Goal: Share content

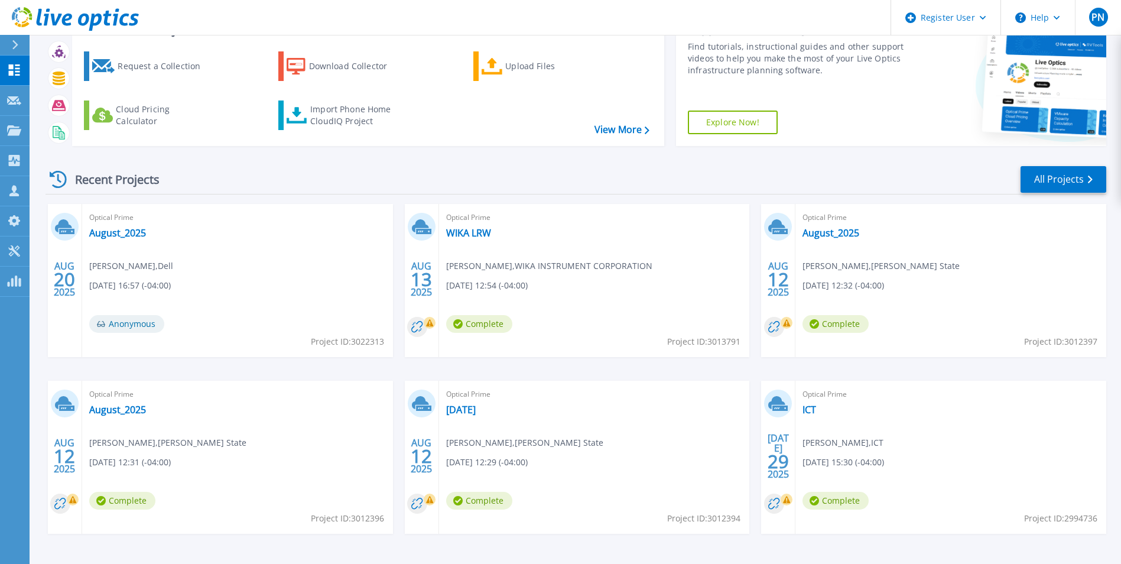
scroll to position [32, 0]
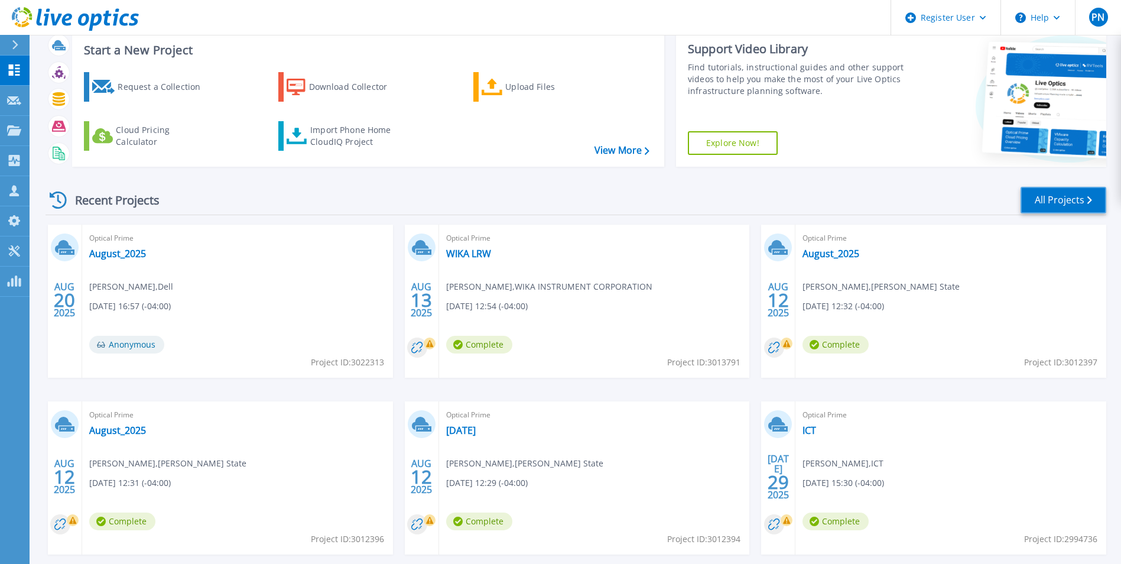
click at [1065, 207] on link "All Projects" at bounding box center [1063, 200] width 86 height 27
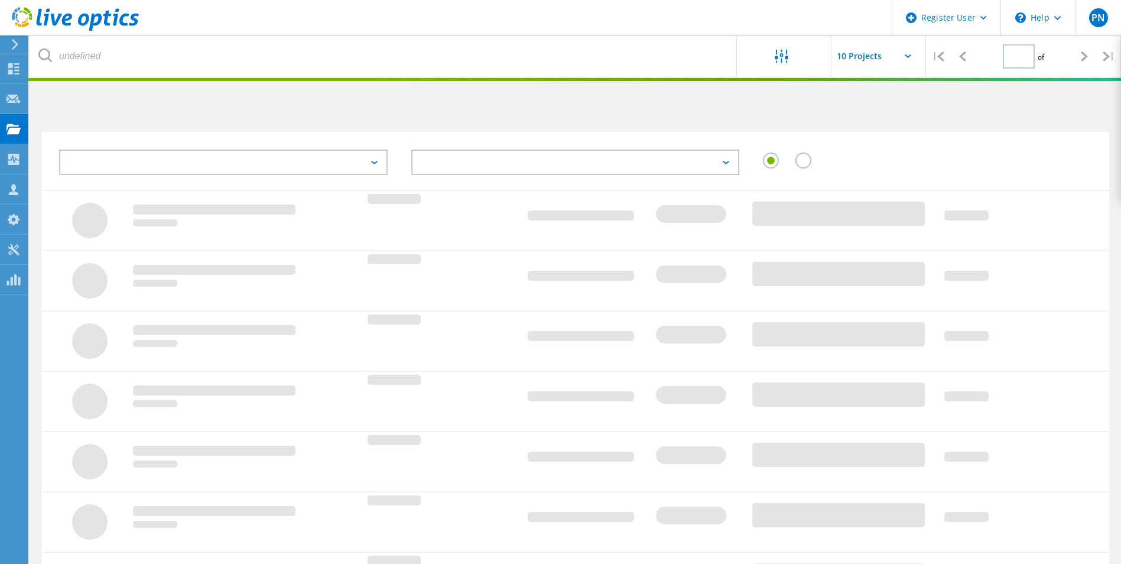
type input "2"
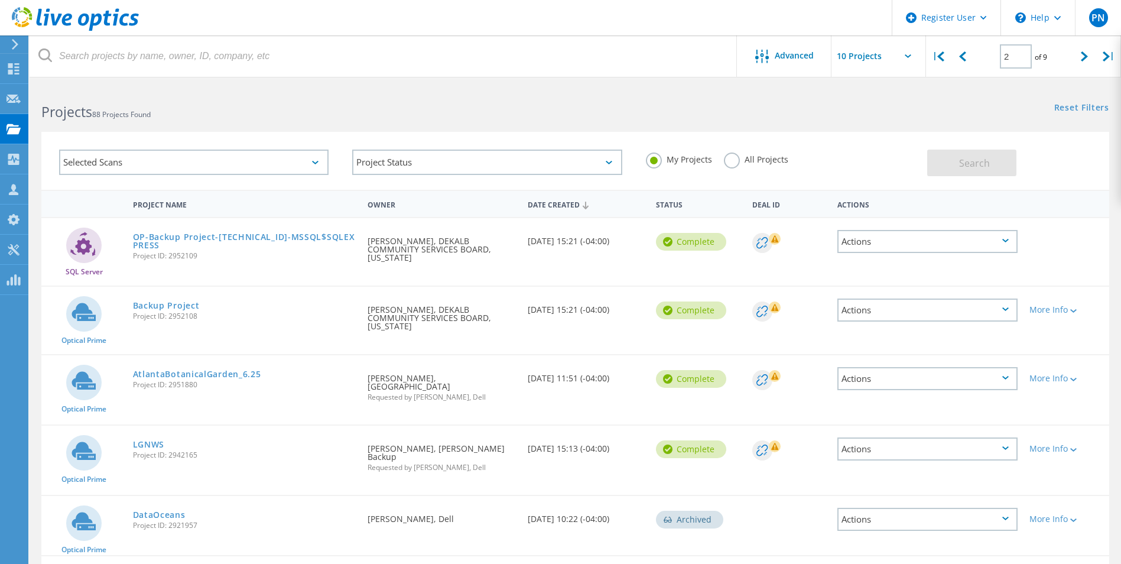
click at [743, 161] on label "All Projects" at bounding box center [756, 157] width 64 height 11
click at [0, 0] on input "All Projects" at bounding box center [0, 0] width 0 height 0
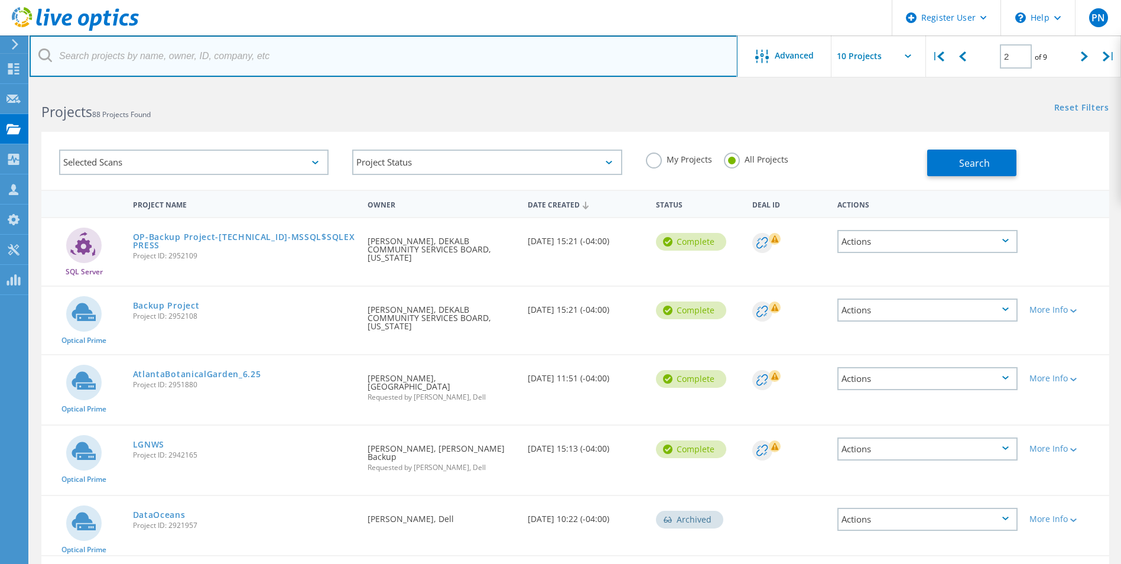
click at [330, 47] on input "text" at bounding box center [384, 55] width 708 height 41
paste input "Jason Shapiro <jshapiro@transactiontree.com>"
type input "jshapiro@transactiontree.com"
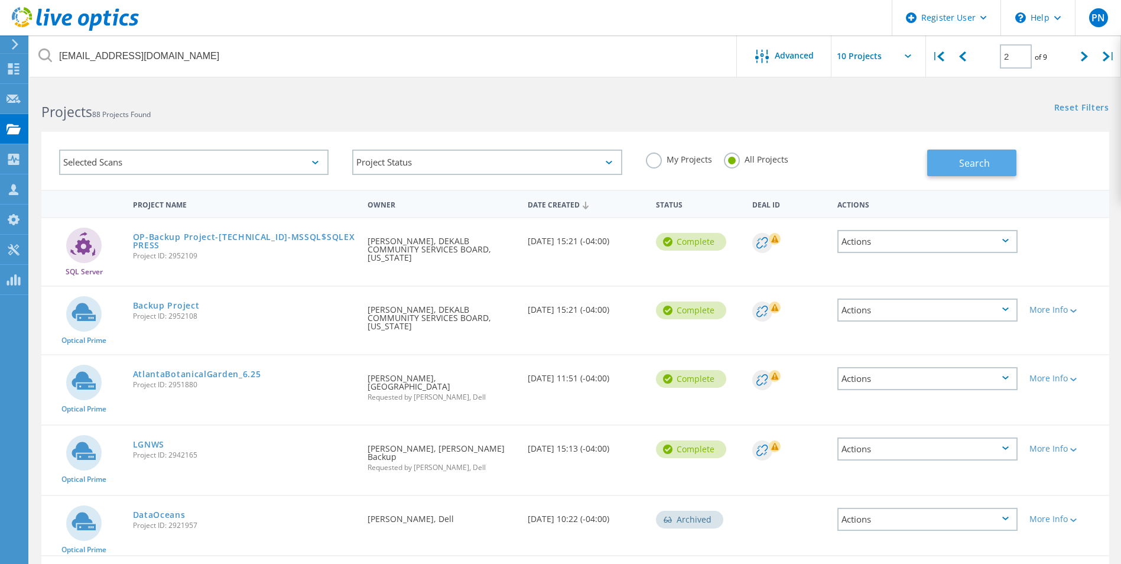
click at [955, 164] on button "Search" at bounding box center [971, 162] width 89 height 27
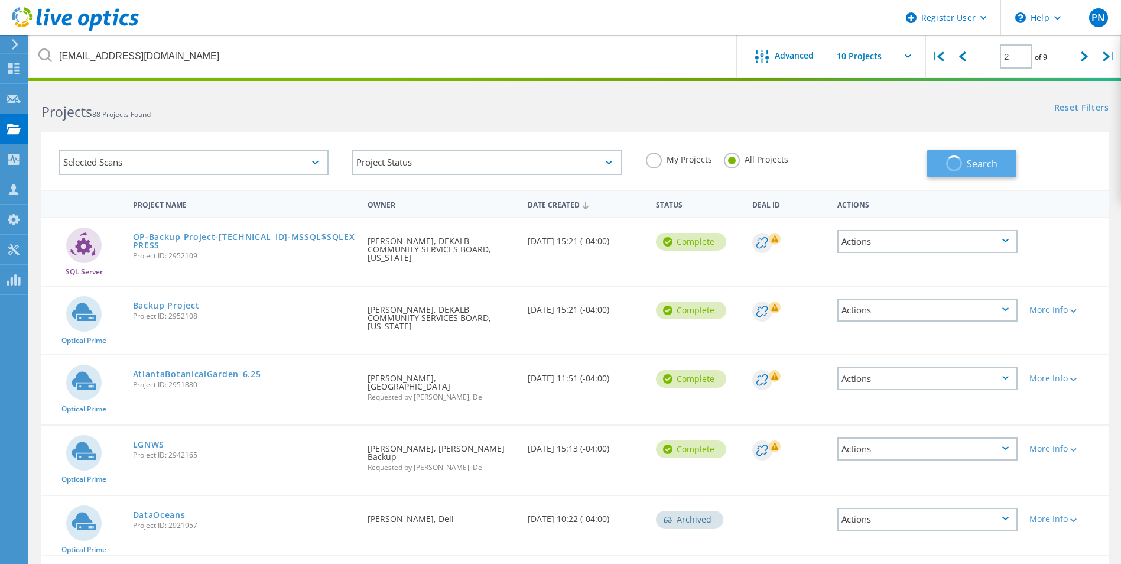
type input "1"
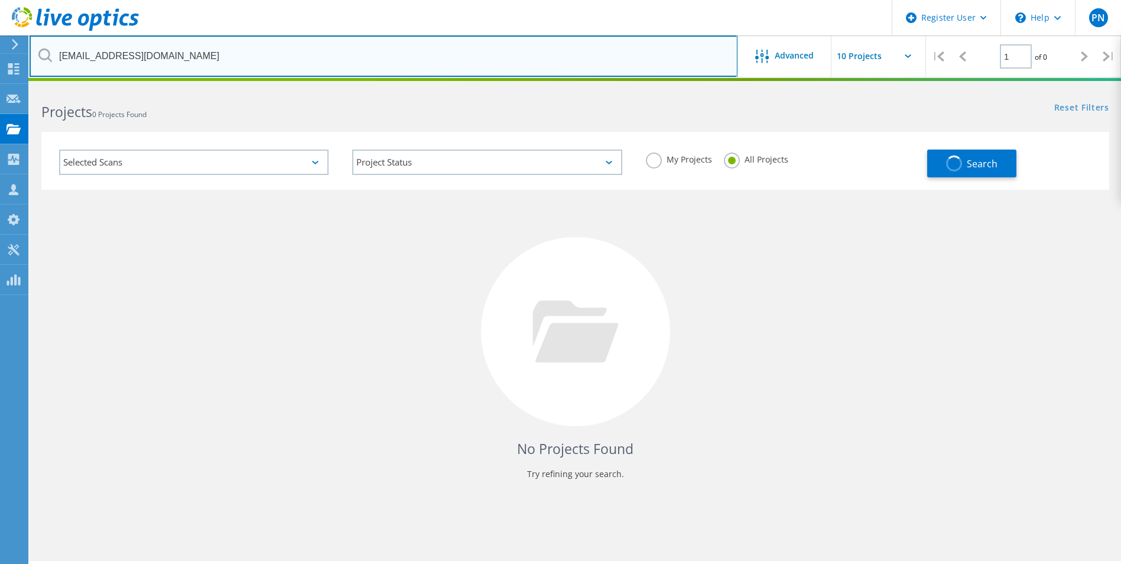
click at [204, 53] on input "jshapiro@transactiontree.com" at bounding box center [384, 55] width 708 height 41
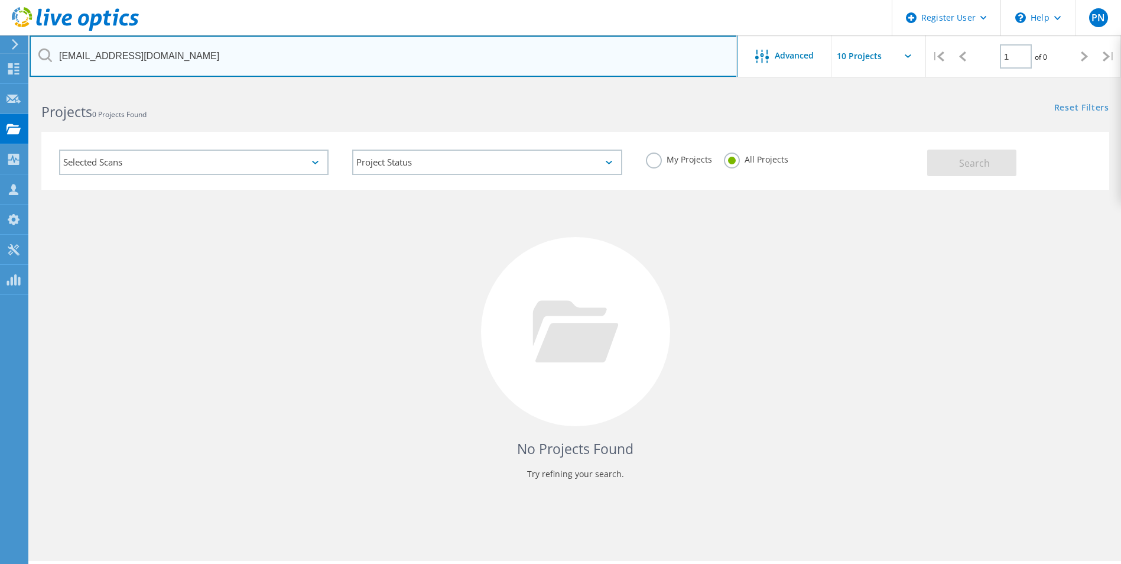
click at [358, 64] on input "jshapiro@transactiontree.com" at bounding box center [384, 55] width 708 height 41
click at [58, 54] on input "jshapiro@transactiontree.com" at bounding box center [384, 55] width 708 height 41
drag, startPoint x: 219, startPoint y: 54, endPoint x: 61, endPoint y: 51, distance: 158.3
click at [61, 51] on input "jshapiro@transactiontree.com" at bounding box center [384, 55] width 708 height 41
type input "j"
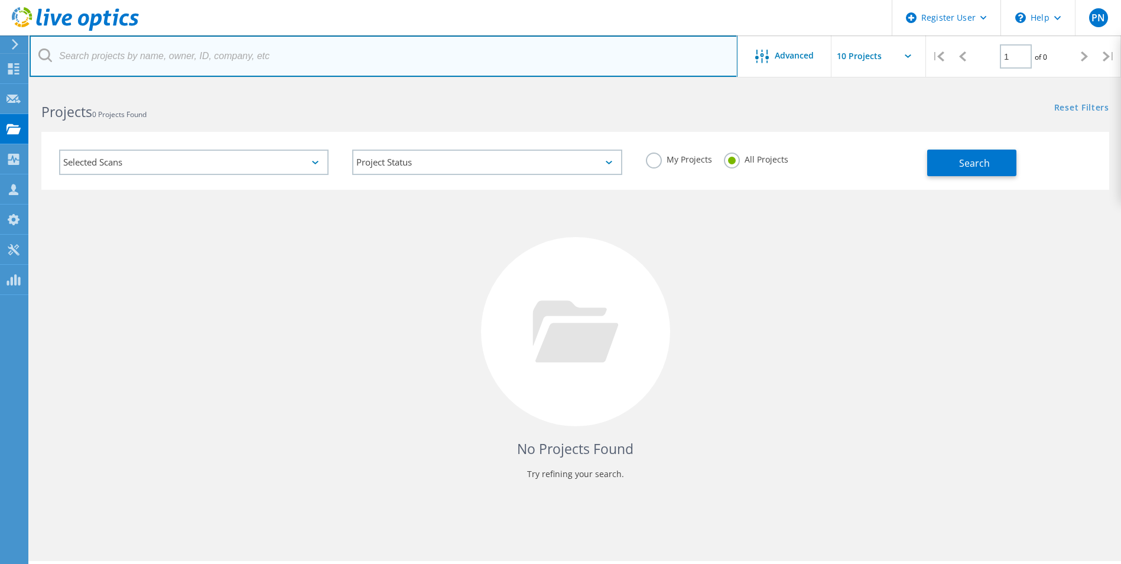
paste input "Jason Shapiro <jshapiro@transactiontree.com>"
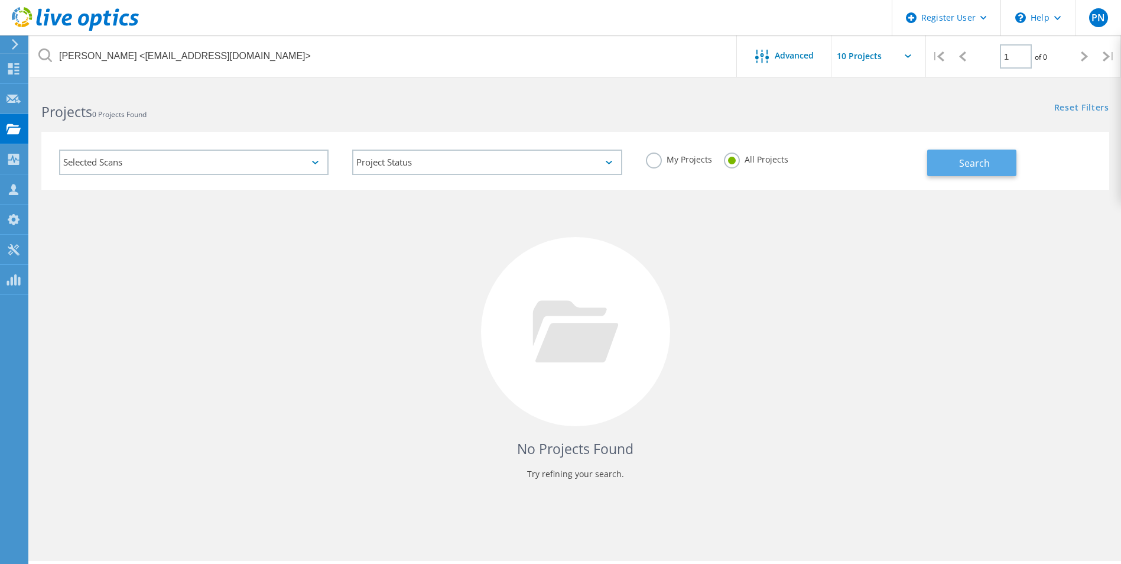
click at [945, 160] on button "Search" at bounding box center [971, 162] width 89 height 27
drag, startPoint x: 856, startPoint y: 161, endPoint x: 783, endPoint y: 159, distance: 72.7
click at [850, 161] on div "My Projects All Projects" at bounding box center [780, 160] width 293 height 44
click at [654, 157] on label "My Projects" at bounding box center [679, 157] width 66 height 11
click at [0, 0] on input "My Projects" at bounding box center [0, 0] width 0 height 0
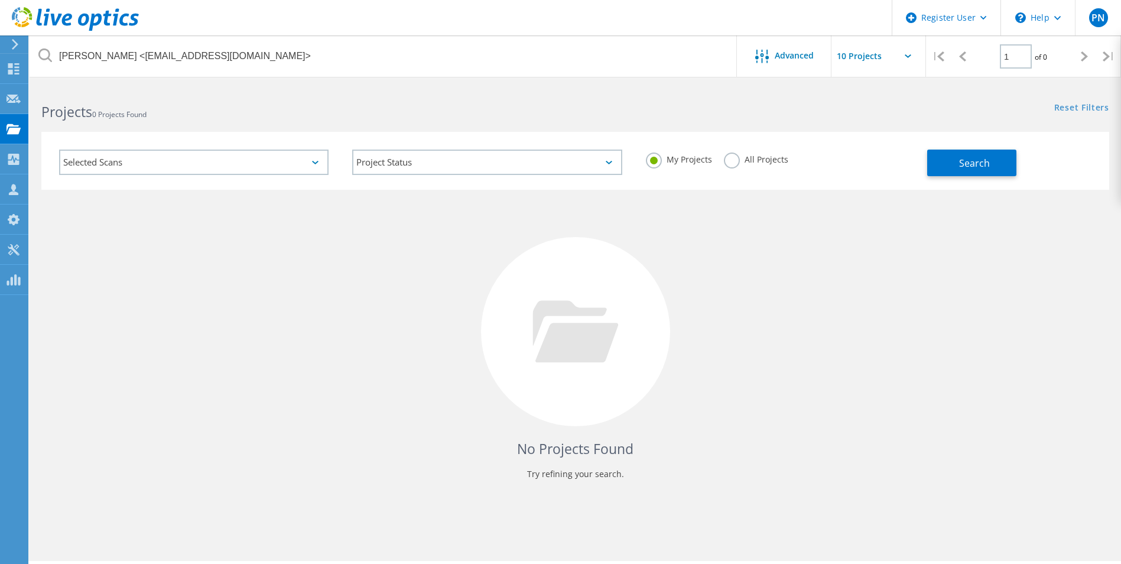
click at [724, 161] on label "All Projects" at bounding box center [756, 157] width 64 height 11
click at [0, 0] on input "All Projects" at bounding box center [0, 0] width 0 height 0
click at [663, 155] on label "My Projects" at bounding box center [679, 157] width 66 height 11
click at [0, 0] on input "My Projects" at bounding box center [0, 0] width 0 height 0
click at [731, 164] on label "All Projects" at bounding box center [756, 157] width 64 height 11
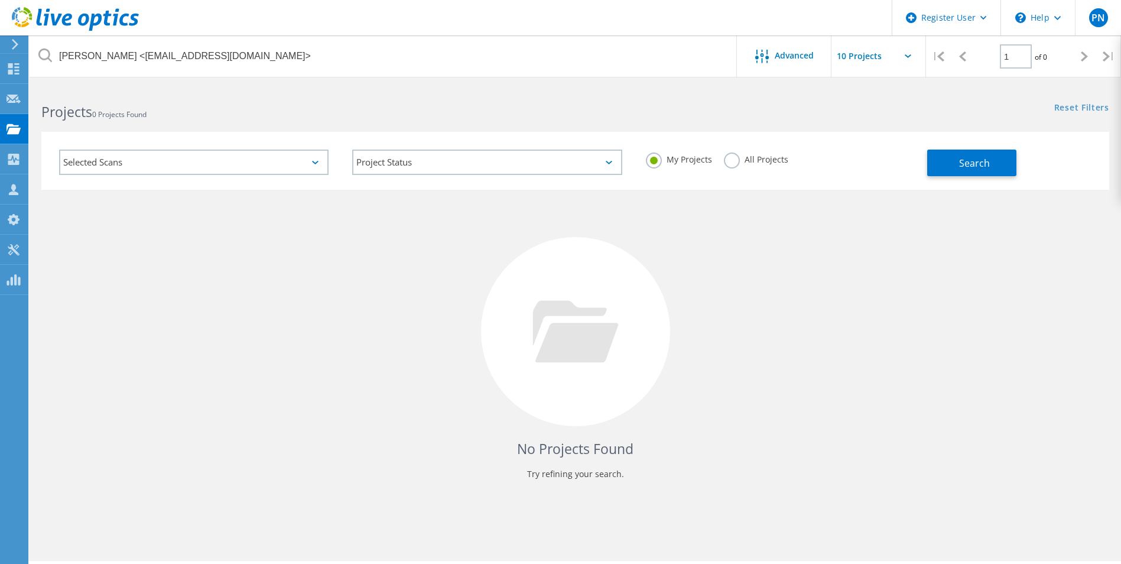
click at [0, 0] on input "All Projects" at bounding box center [0, 0] width 0 height 0
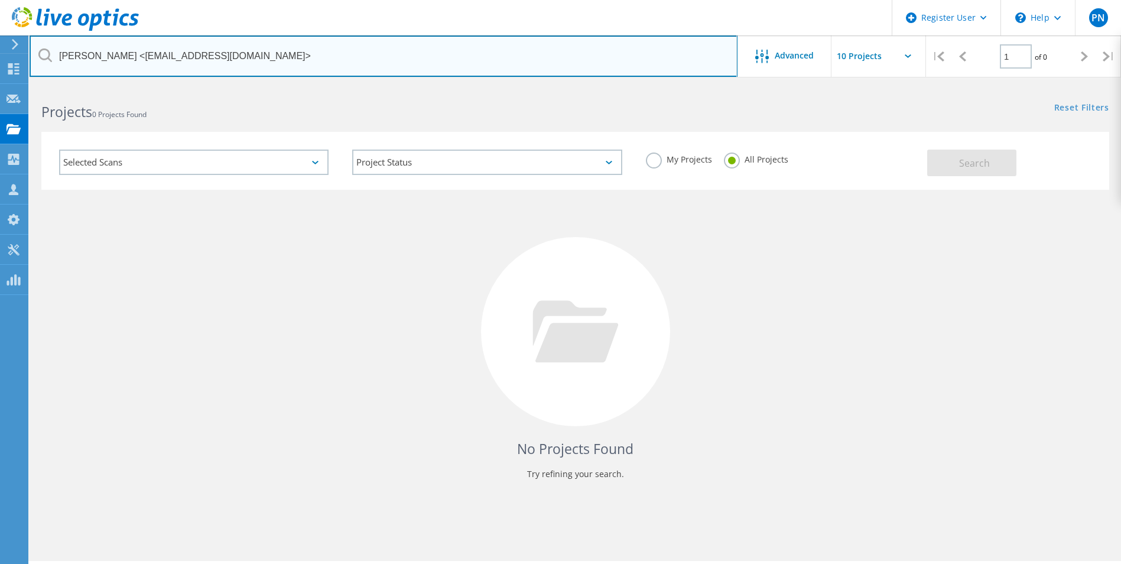
click at [367, 58] on input "Jason Shapiro <jshapiro@transactiontree.com>" at bounding box center [384, 55] width 708 height 41
type input "jshapiro@transactiontree.com"
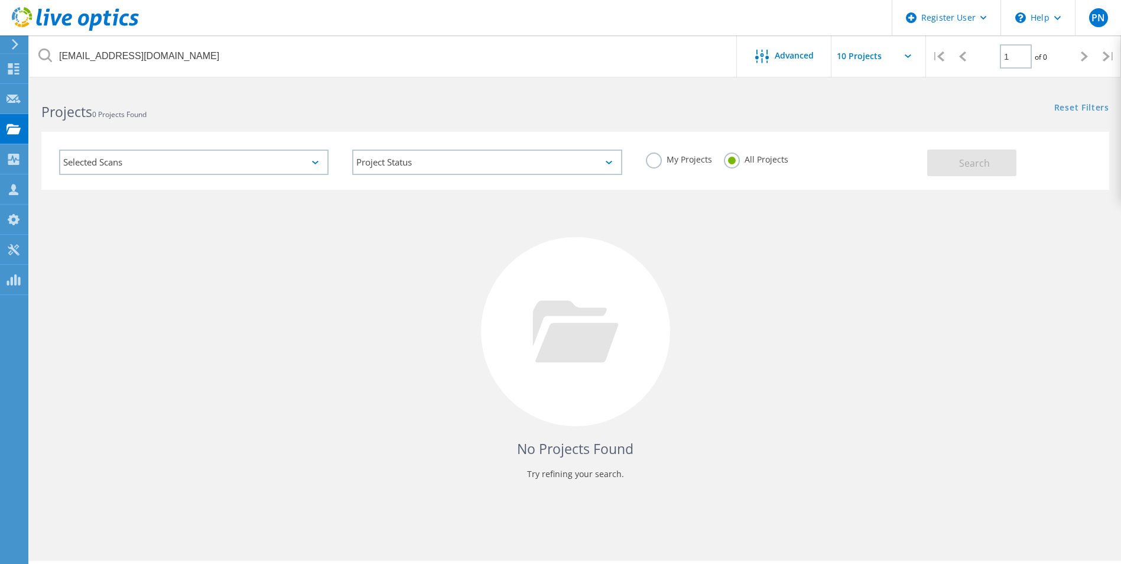
click at [497, 108] on h2 "Projects 0 Projects Found" at bounding box center [302, 111] width 522 height 19
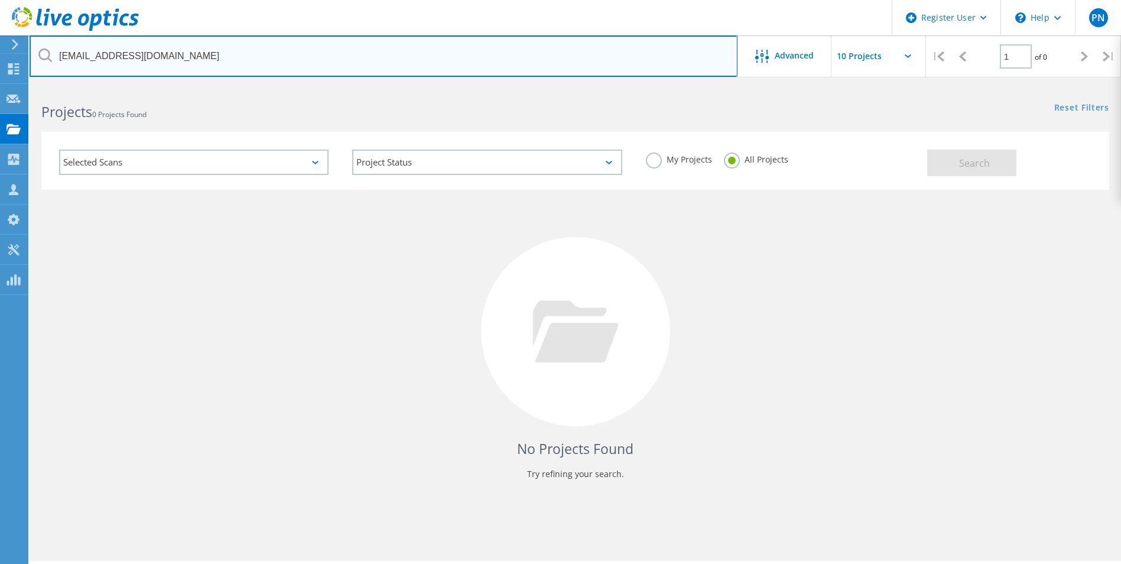
click at [504, 57] on input "jshapiro@transactiontree.com" at bounding box center [384, 55] width 708 height 41
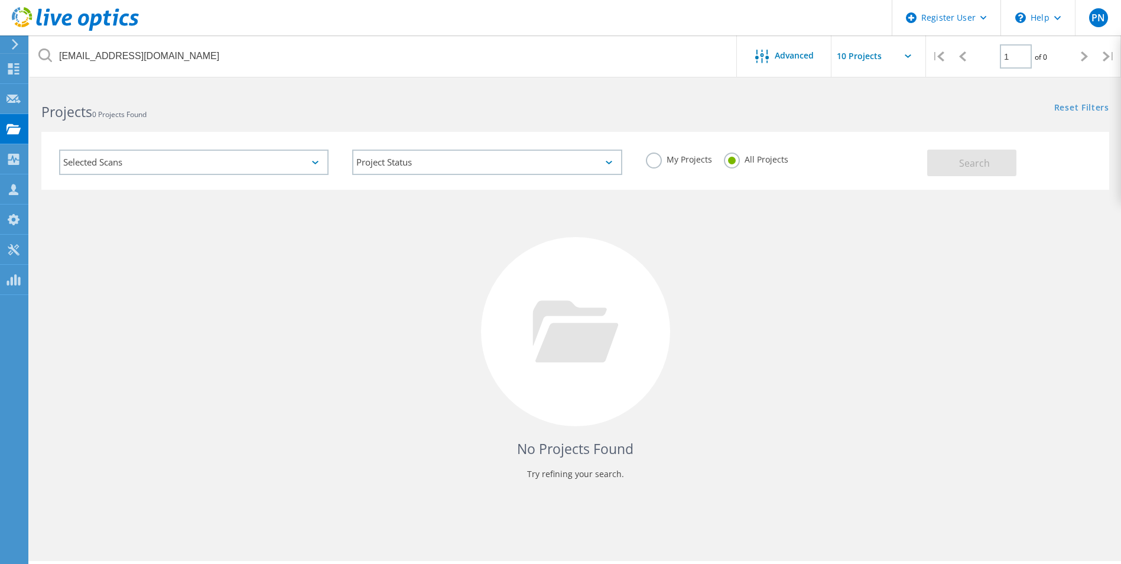
click at [817, 115] on div "Projects 0 Projects Found Reset Filters Show Filters" at bounding box center [575, 101] width 1091 height 31
click at [859, 244] on div "No Projects Found Try refining your search." at bounding box center [574, 342] width 1067 height 305
click at [497, 96] on div "Projects 0 Projects Found" at bounding box center [302, 101] width 545 height 31
click at [560, 100] on div "Projects 0 Projects Found" at bounding box center [302, 101] width 545 height 31
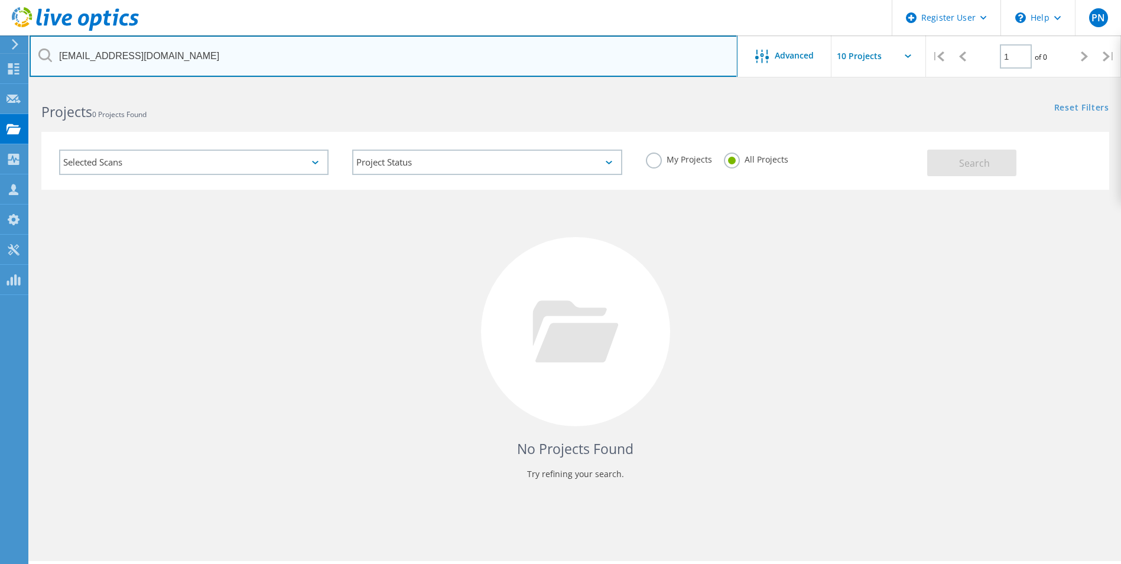
click at [401, 76] on input "jshapiro@transactiontree.com" at bounding box center [384, 55] width 708 height 41
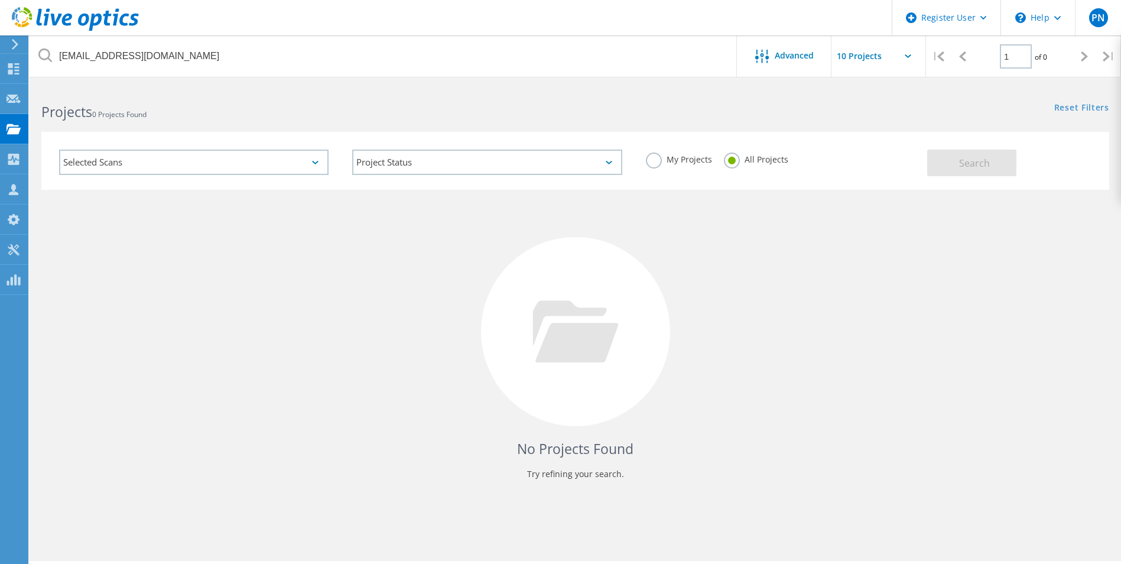
click at [663, 95] on div "Reset Filters Show Filters" at bounding box center [847, 97] width 545 height 22
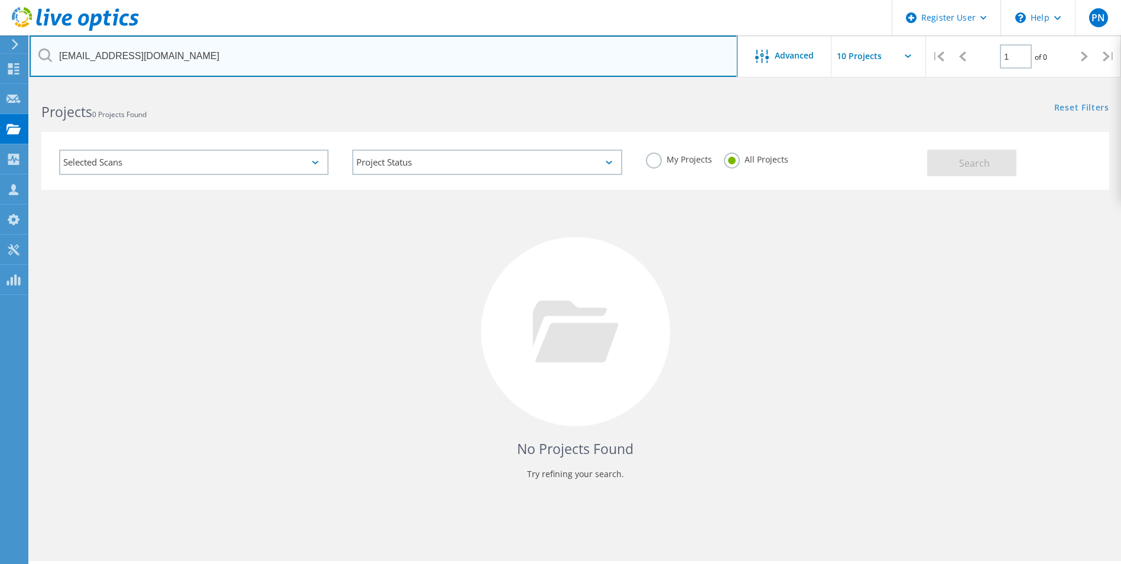
click at [617, 58] on input "jshapiro@transactiontree.com" at bounding box center [384, 55] width 708 height 41
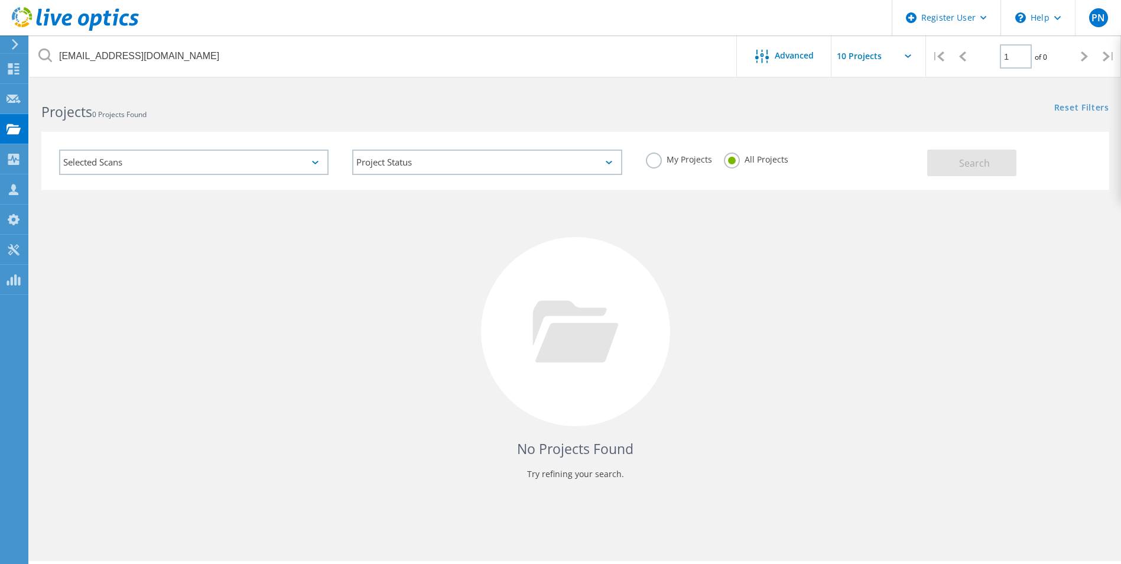
click at [452, 99] on div "Projects 0 Projects Found" at bounding box center [302, 101] width 545 height 31
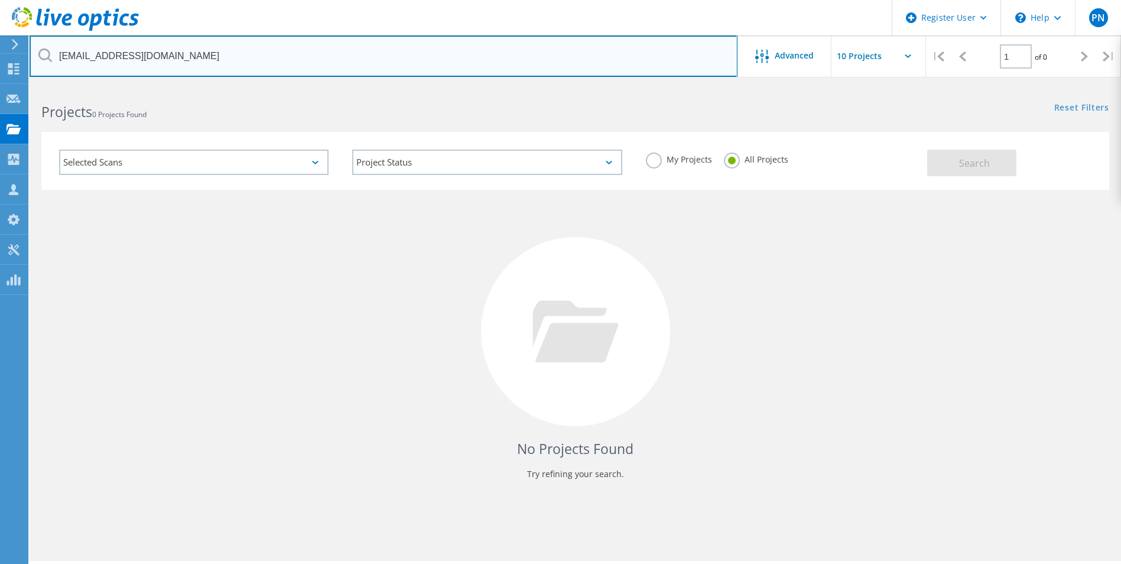
click at [347, 48] on input "jshapiro@transactiontree.com" at bounding box center [384, 55] width 708 height 41
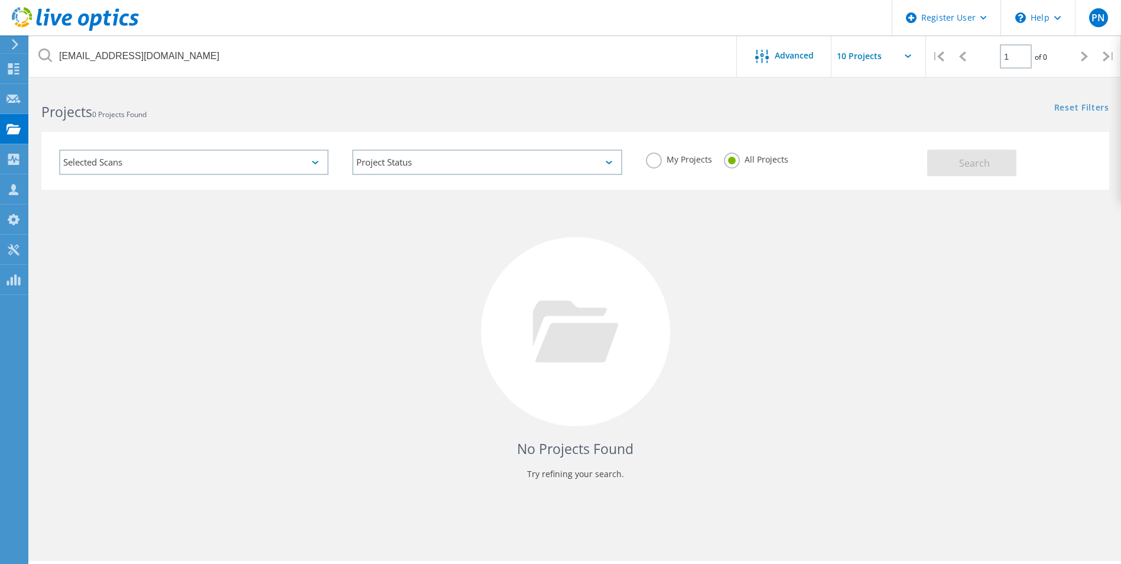
click at [357, 125] on div "Selected Scans Project Status In Progress Complete Published Anonymous Archived…" at bounding box center [575, 153] width 1091 height 73
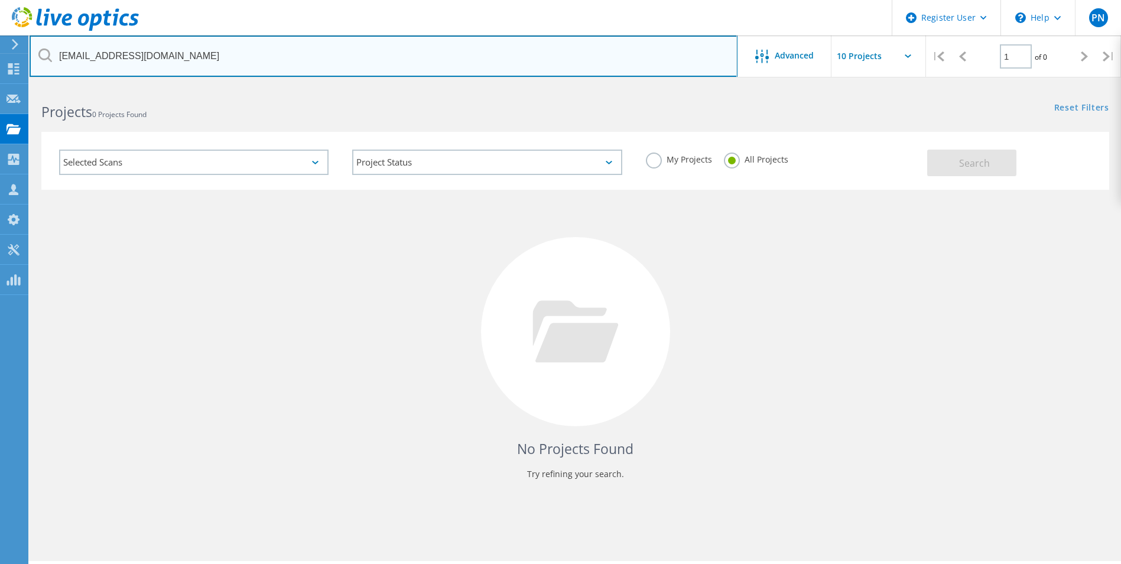
click at [693, 59] on input "jshapiro@transactiontree.com" at bounding box center [384, 55] width 708 height 41
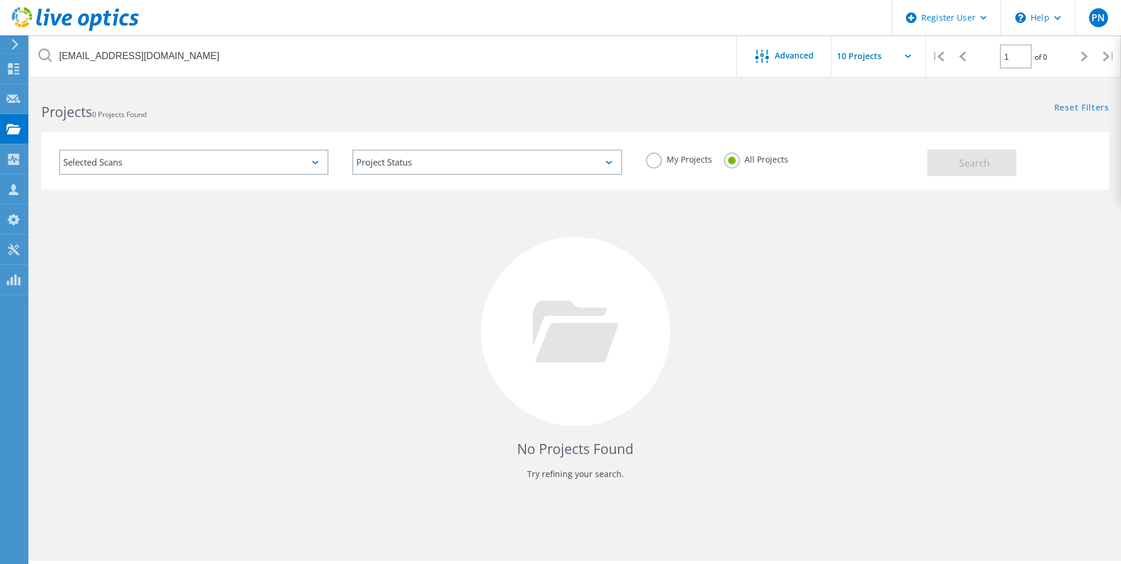
click at [770, 119] on div "Selected Scans Project Status In Progress Complete Published Anonymous Archived…" at bounding box center [575, 153] width 1091 height 73
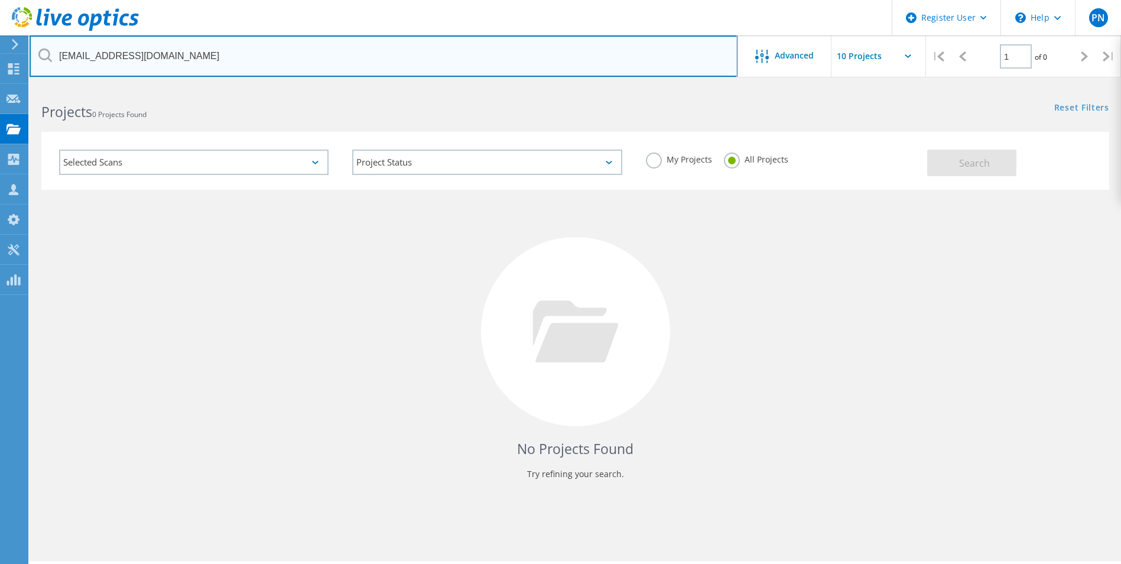
click at [390, 74] on input "jshapiro@transactiontree.com" at bounding box center [384, 55] width 708 height 41
drag, startPoint x: 282, startPoint y: 63, endPoint x: -2, endPoint y: 45, distance: 284.7
click at [0, 45] on html "Register User \n Help Explore Helpful Articles Contact Support PN Dell User Pet…" at bounding box center [560, 298] width 1121 height 596
type input "V"
type input "Carroll County"
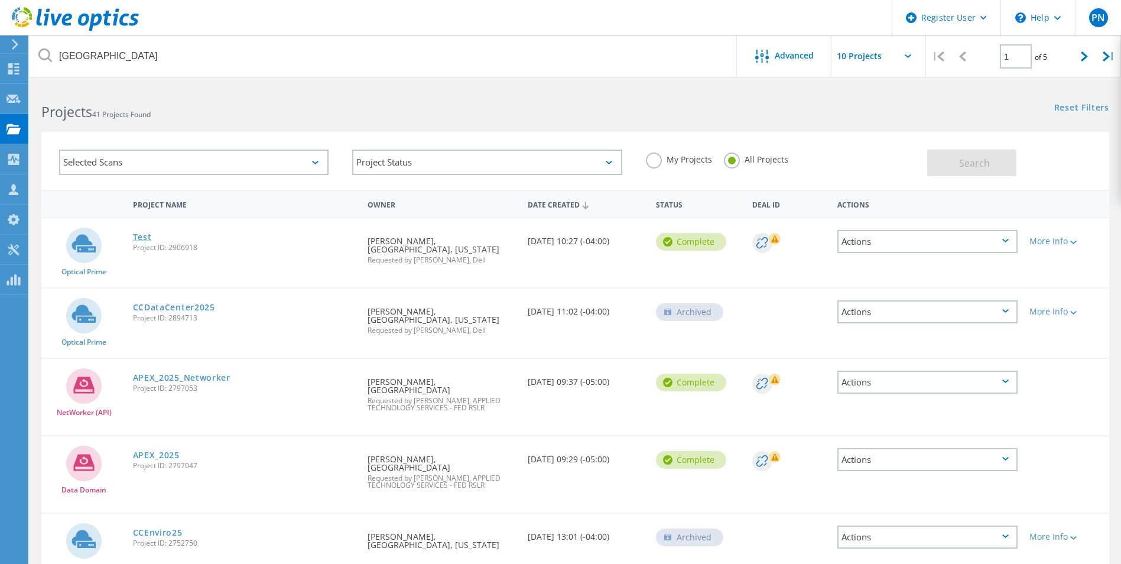
click at [147, 235] on link "Test" at bounding box center [142, 237] width 19 height 8
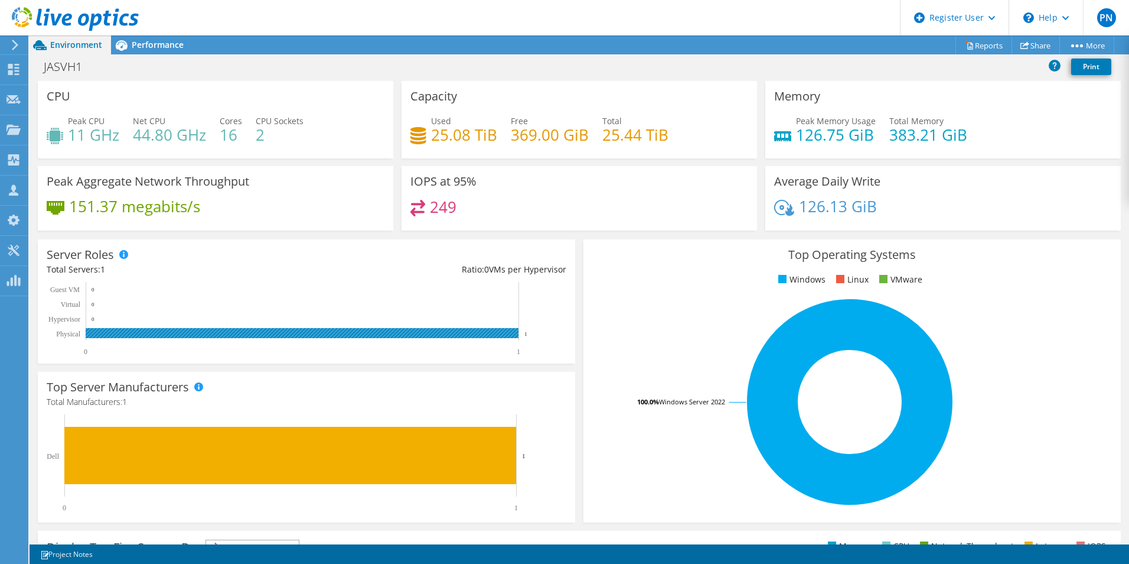
click at [196, 331] on rect at bounding box center [302, 333] width 433 height 10
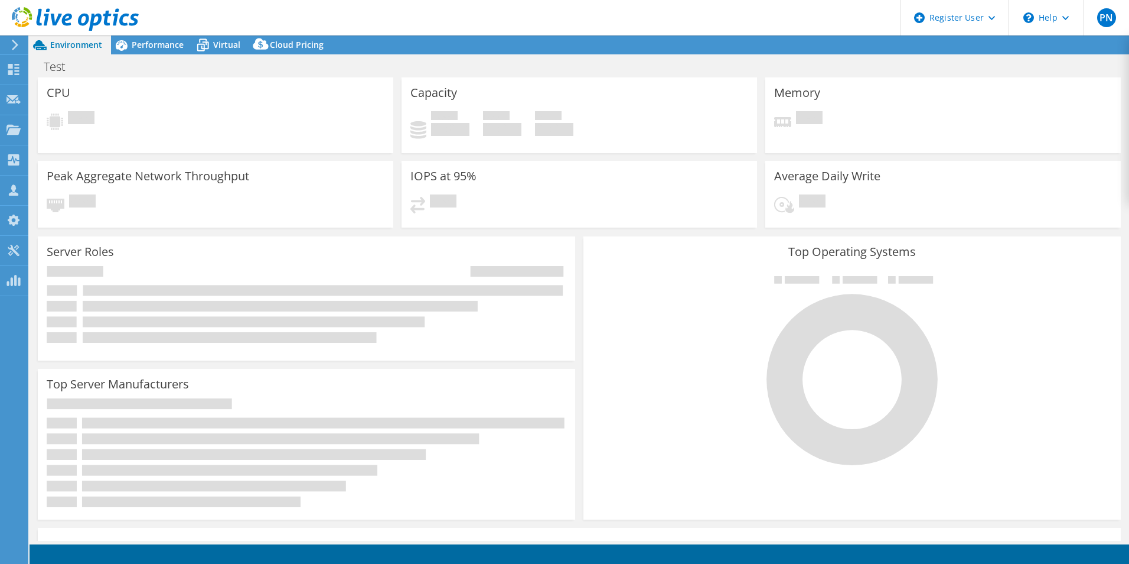
select select "USD"
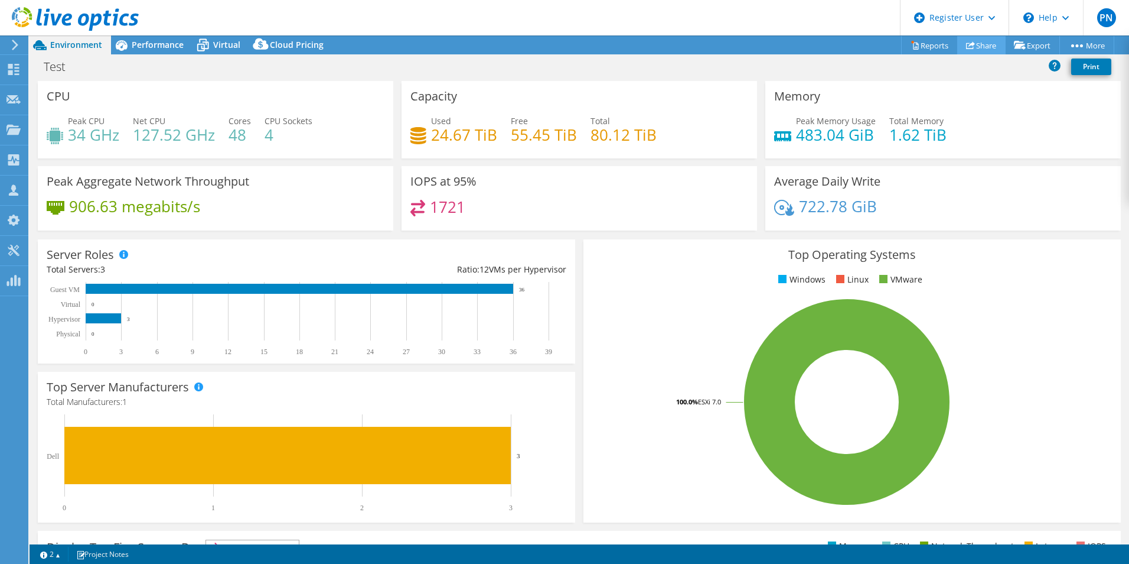
click at [966, 44] on use at bounding box center [970, 45] width 9 height 8
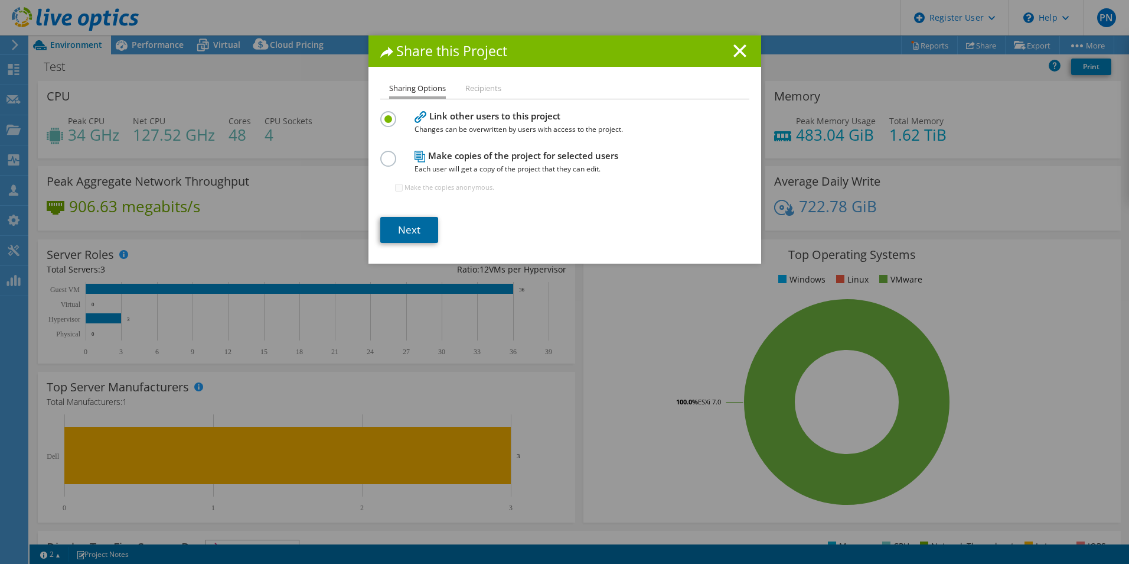
click at [418, 221] on link "Next" at bounding box center [409, 230] width 58 height 26
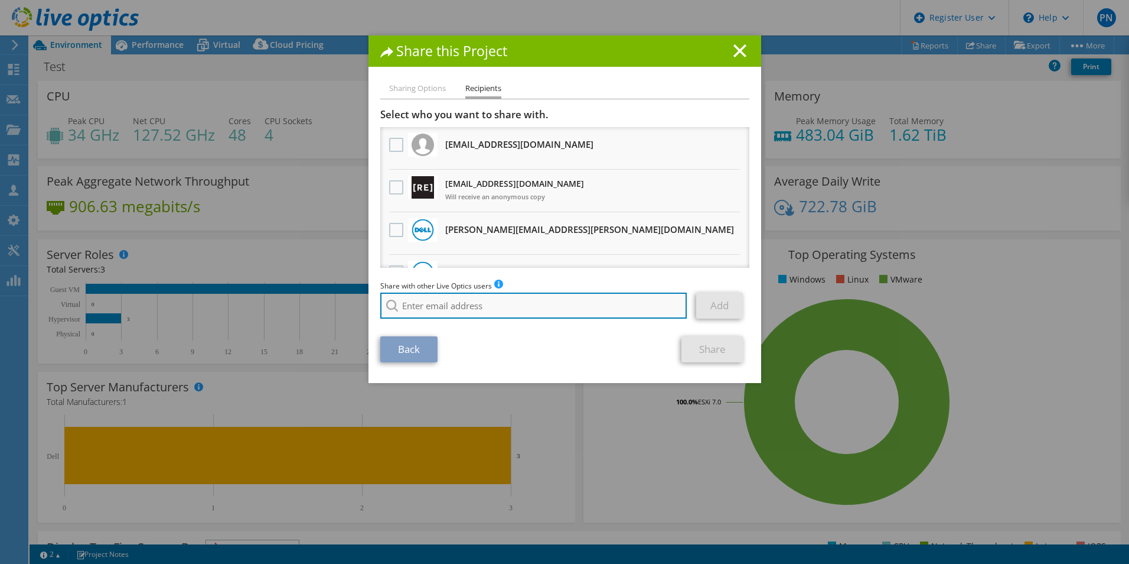
click at [463, 309] on input "search" at bounding box center [533, 305] width 307 height 26
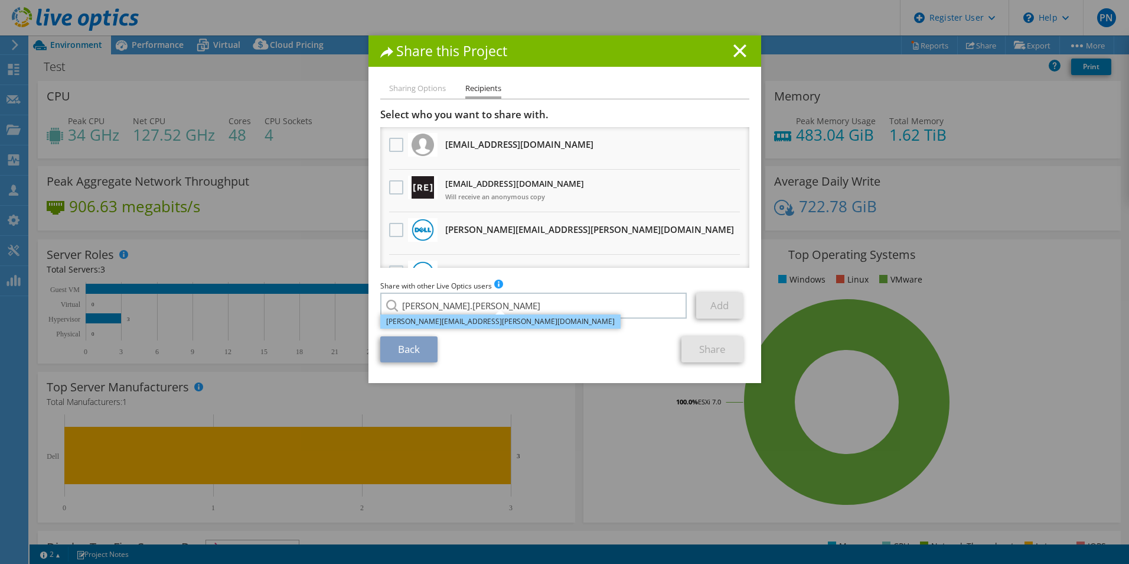
click at [451, 327] on li "Riley.Hajek@dell.com" at bounding box center [500, 321] width 240 height 14
type input "Riley.Hajek@dell.com"
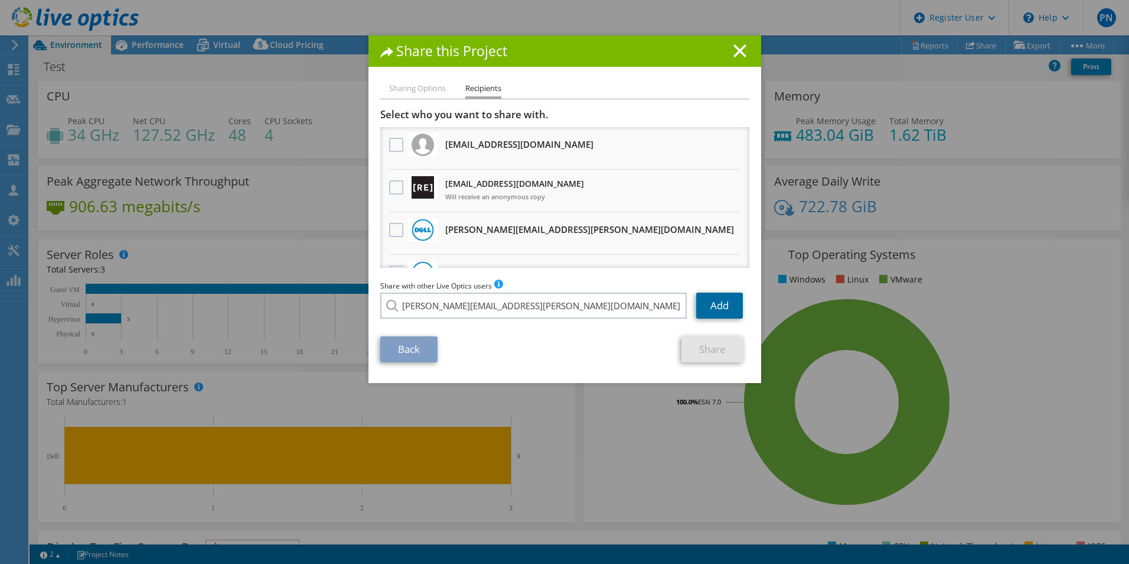
click at [709, 301] on link "Add" at bounding box center [719, 305] width 47 height 26
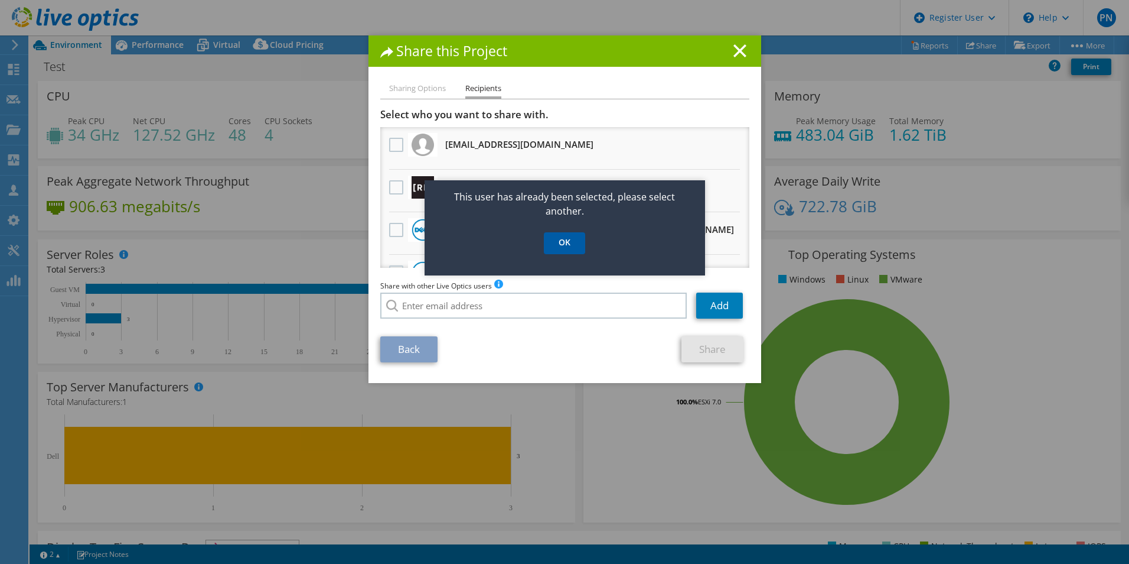
click at [575, 248] on link "OK" at bounding box center [564, 243] width 41 height 22
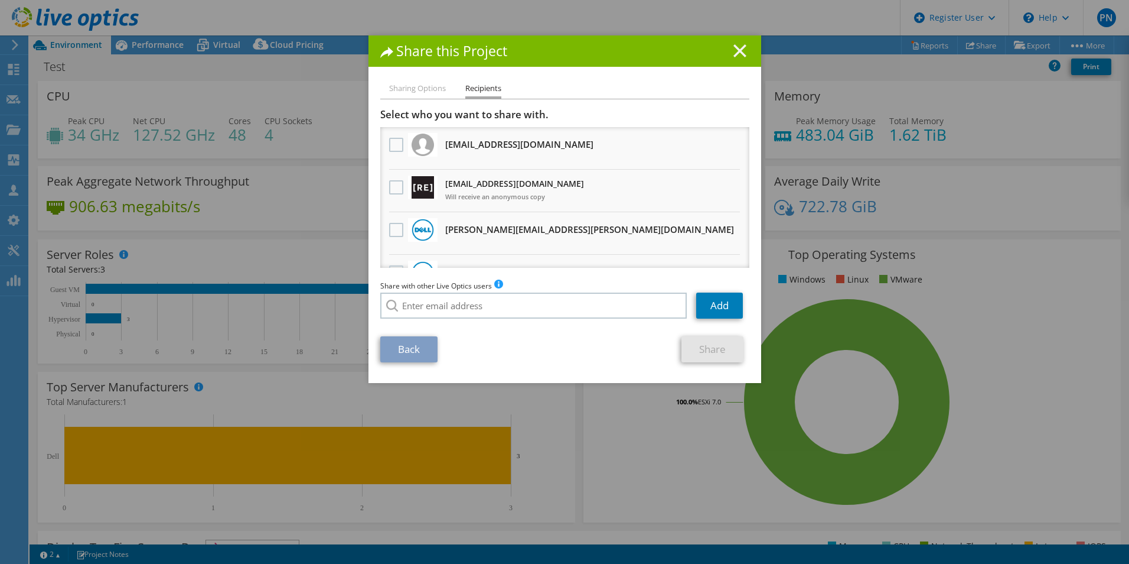
click at [734, 54] on icon at bounding box center [740, 50] width 13 height 13
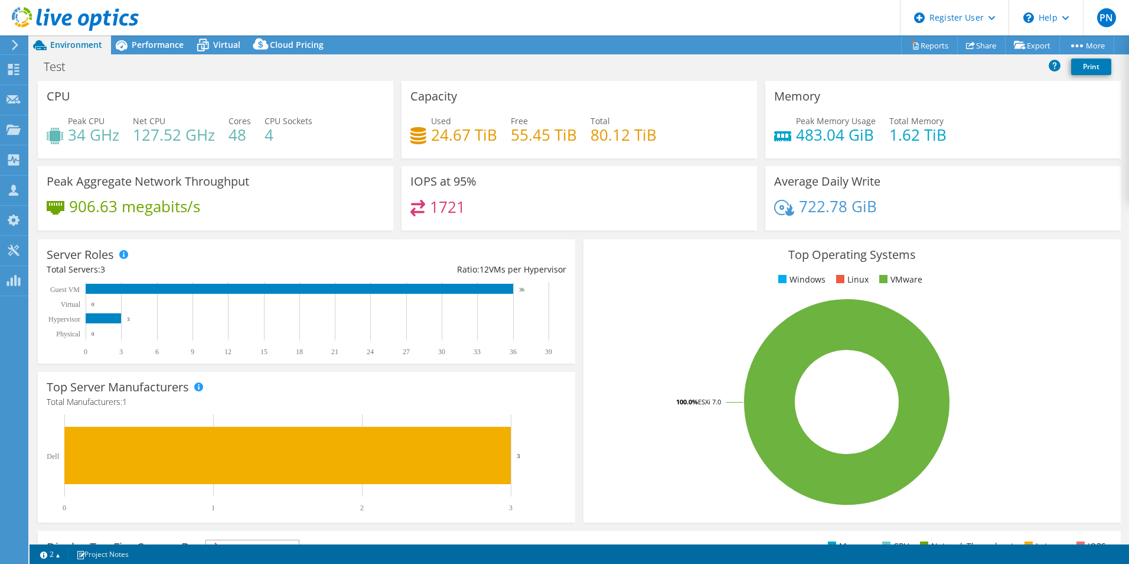
click at [626, 71] on div "Test Print" at bounding box center [580, 67] width 1100 height 22
click at [577, 58] on div "Test Print" at bounding box center [580, 67] width 1100 height 22
click at [211, 34] on header "PN Dell User Peter Nugent P.Nugent@Dell.com Dell My Profile Log Out \n Help Exp…" at bounding box center [564, 17] width 1129 height 35
click at [211, 42] on icon at bounding box center [203, 45] width 21 height 21
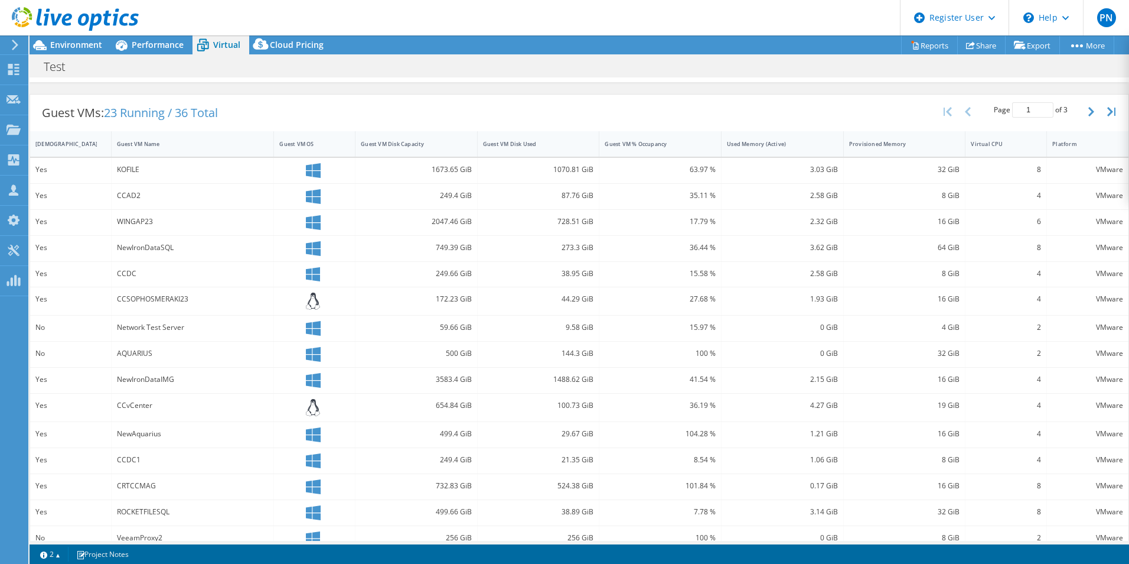
scroll to position [232, 0]
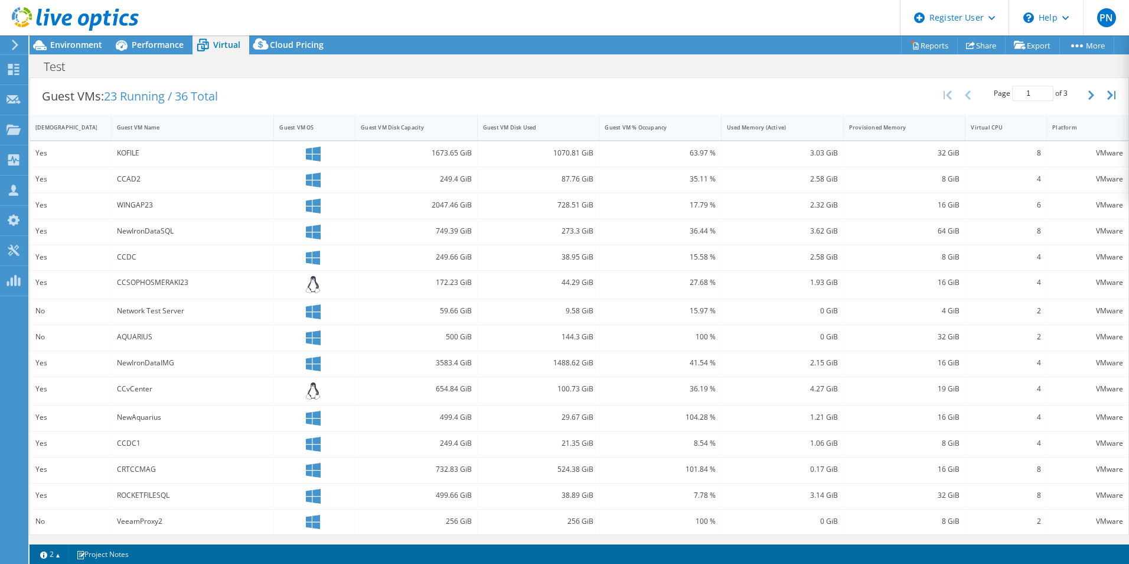
click at [565, 155] on div "1070.81 GiB" at bounding box center [538, 152] width 111 height 13
drag, startPoint x: 565, startPoint y: 155, endPoint x: 536, endPoint y: 134, distance: 35.9
click at [536, 134] on div "Guest VM Disk Used" at bounding box center [532, 127] width 108 height 18
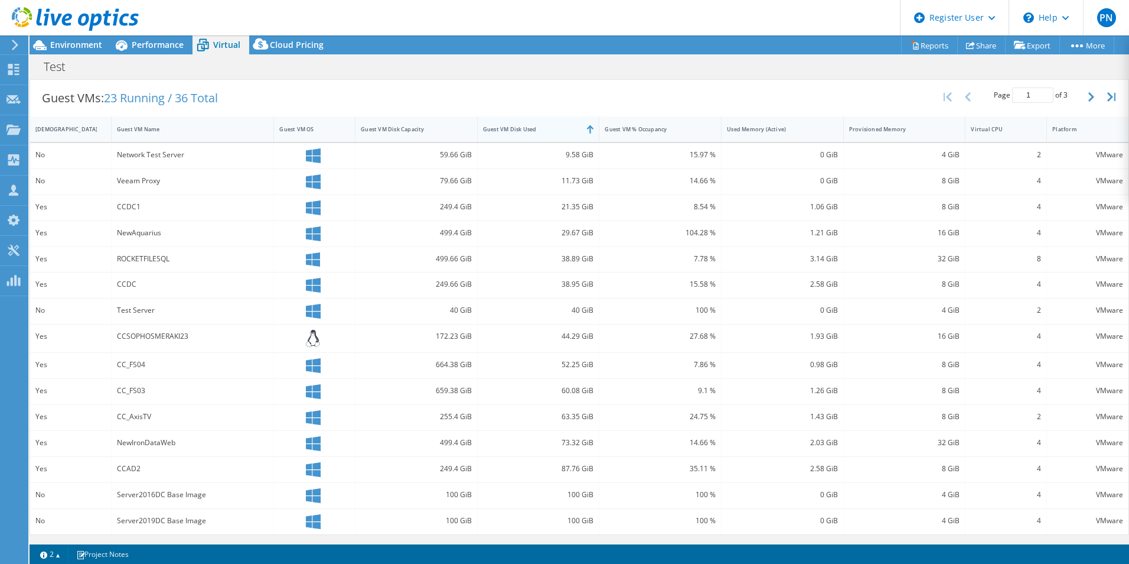
click at [525, 130] on div "Guest VM Disk Used" at bounding box center [531, 129] width 97 height 8
click at [521, 129] on div "Guest VM Disk Used" at bounding box center [531, 132] width 97 height 8
click at [521, 129] on div "Guest VM Disk Used" at bounding box center [531, 129] width 97 height 8
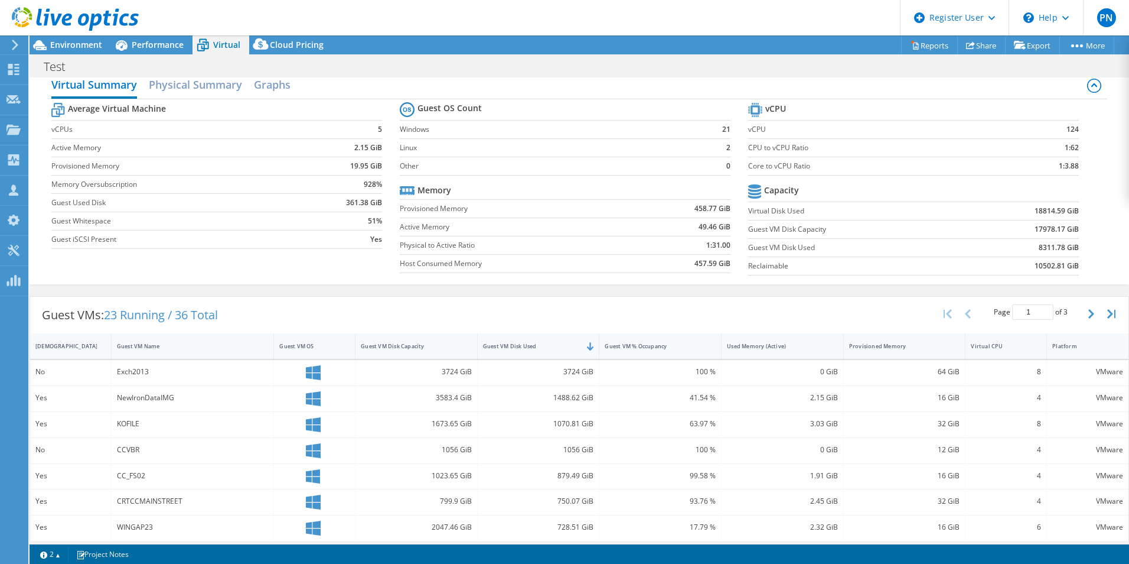
scroll to position [0, 0]
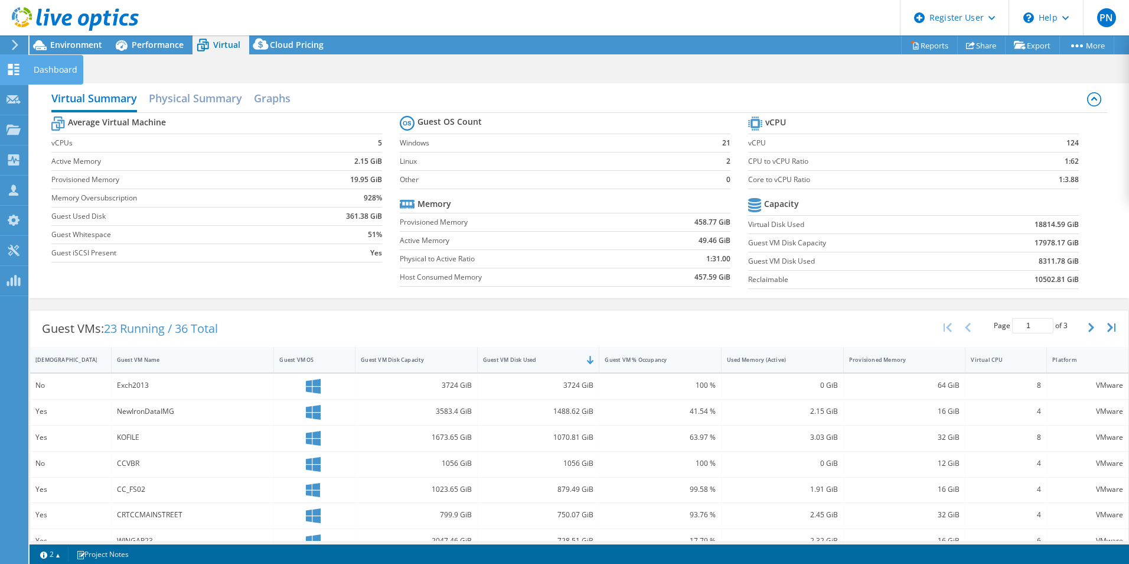
click at [13, 67] on icon at bounding box center [13, 69] width 14 height 11
